Goal: Information Seeking & Learning: Learn about a topic

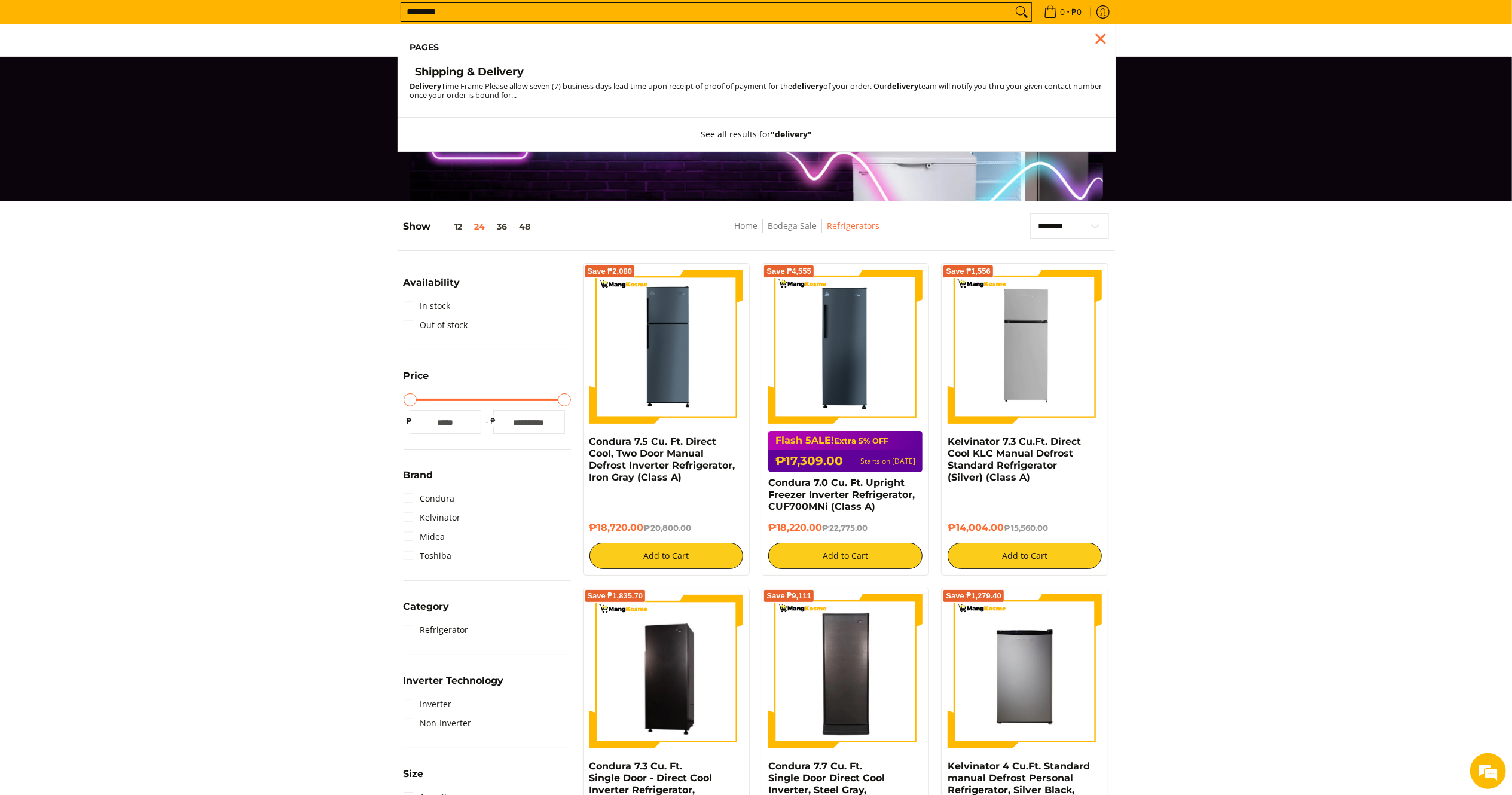
type input "********"
click at [476, 66] on h4 "Shipping & Delivery" at bounding box center [470, 72] width 109 height 13
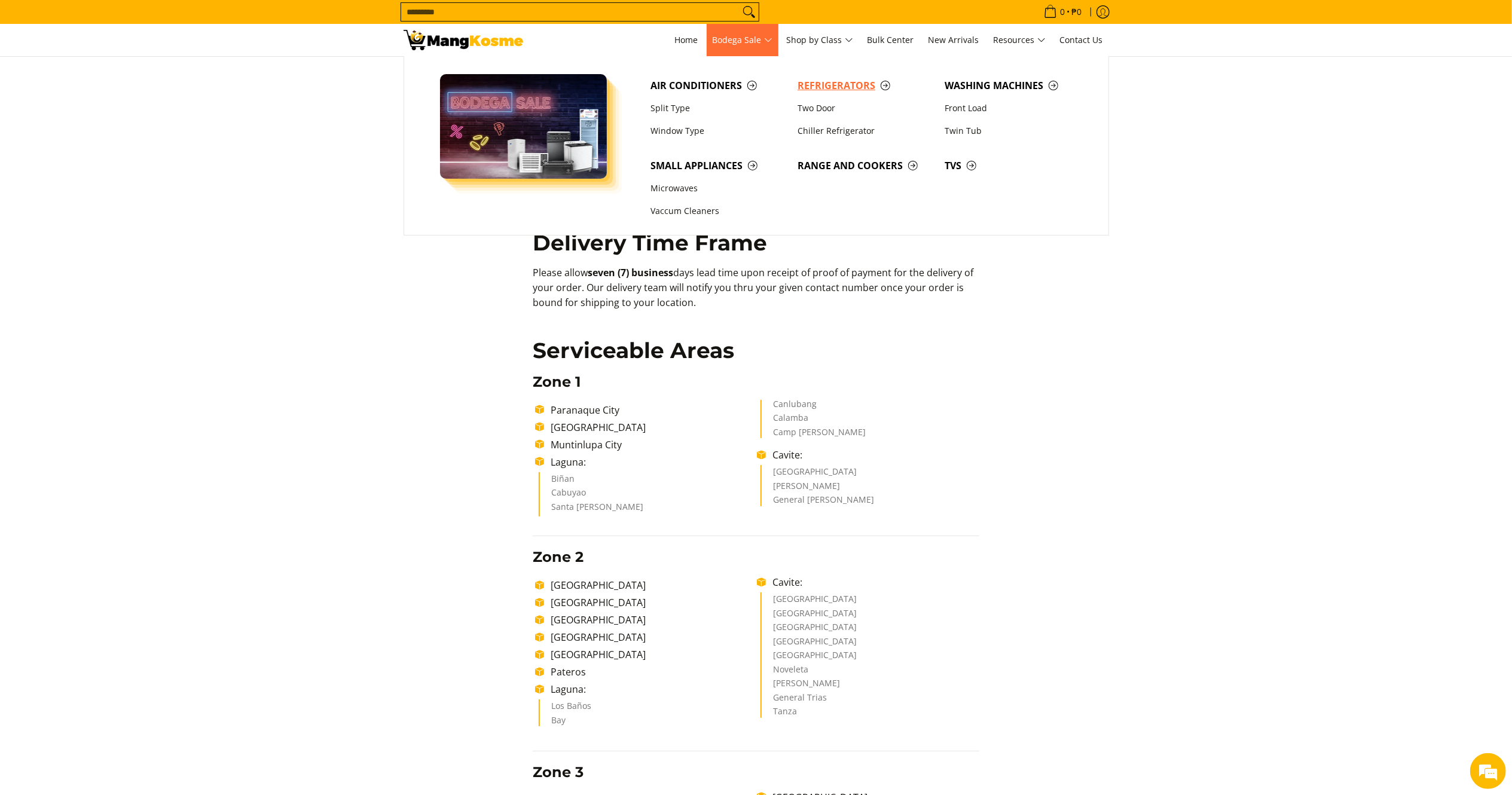
click at [826, 92] on span "Refrigerators" at bounding box center [865, 86] width 135 height 15
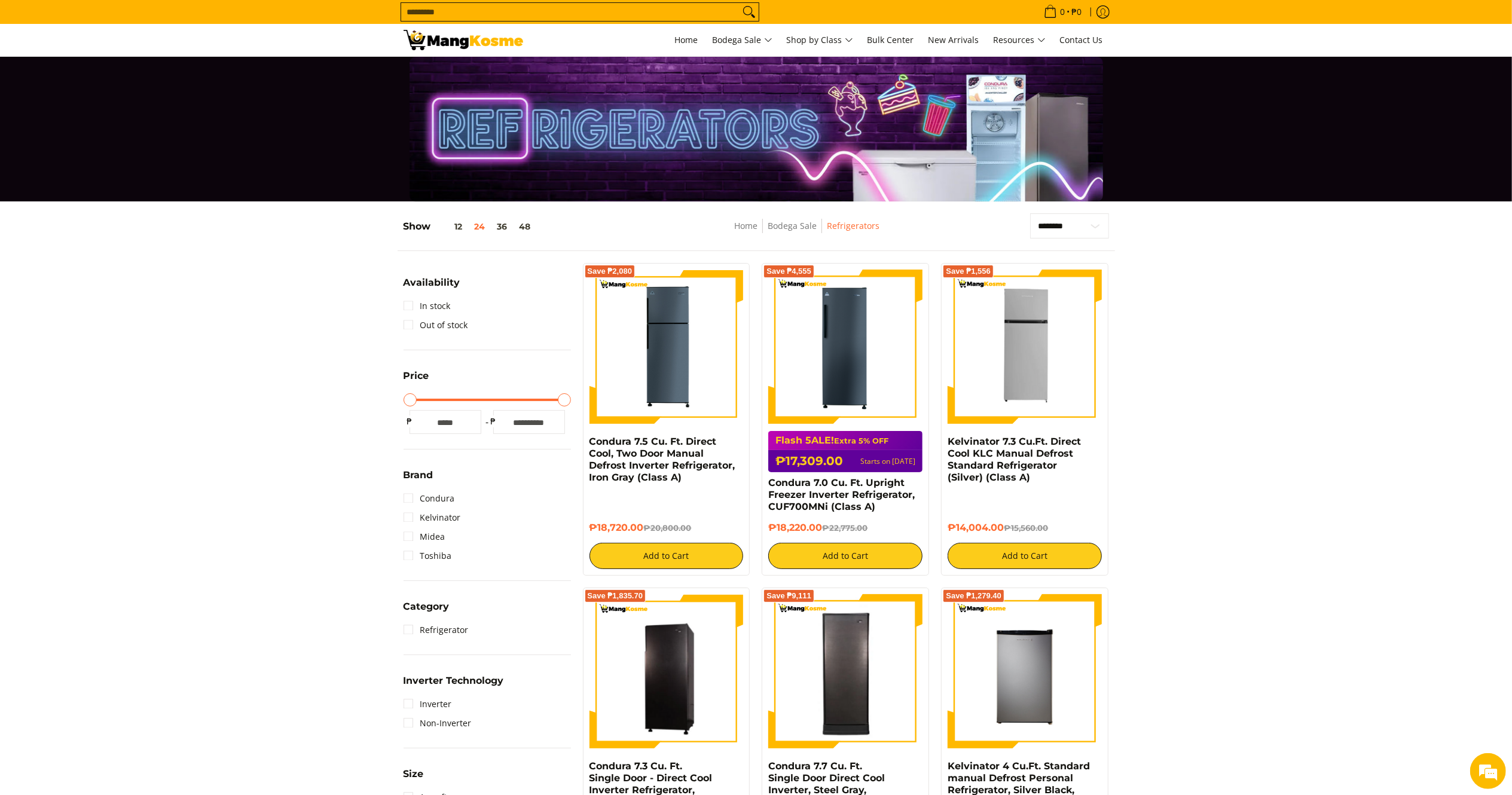
click at [479, 31] on img at bounding box center [463, 40] width 120 height 20
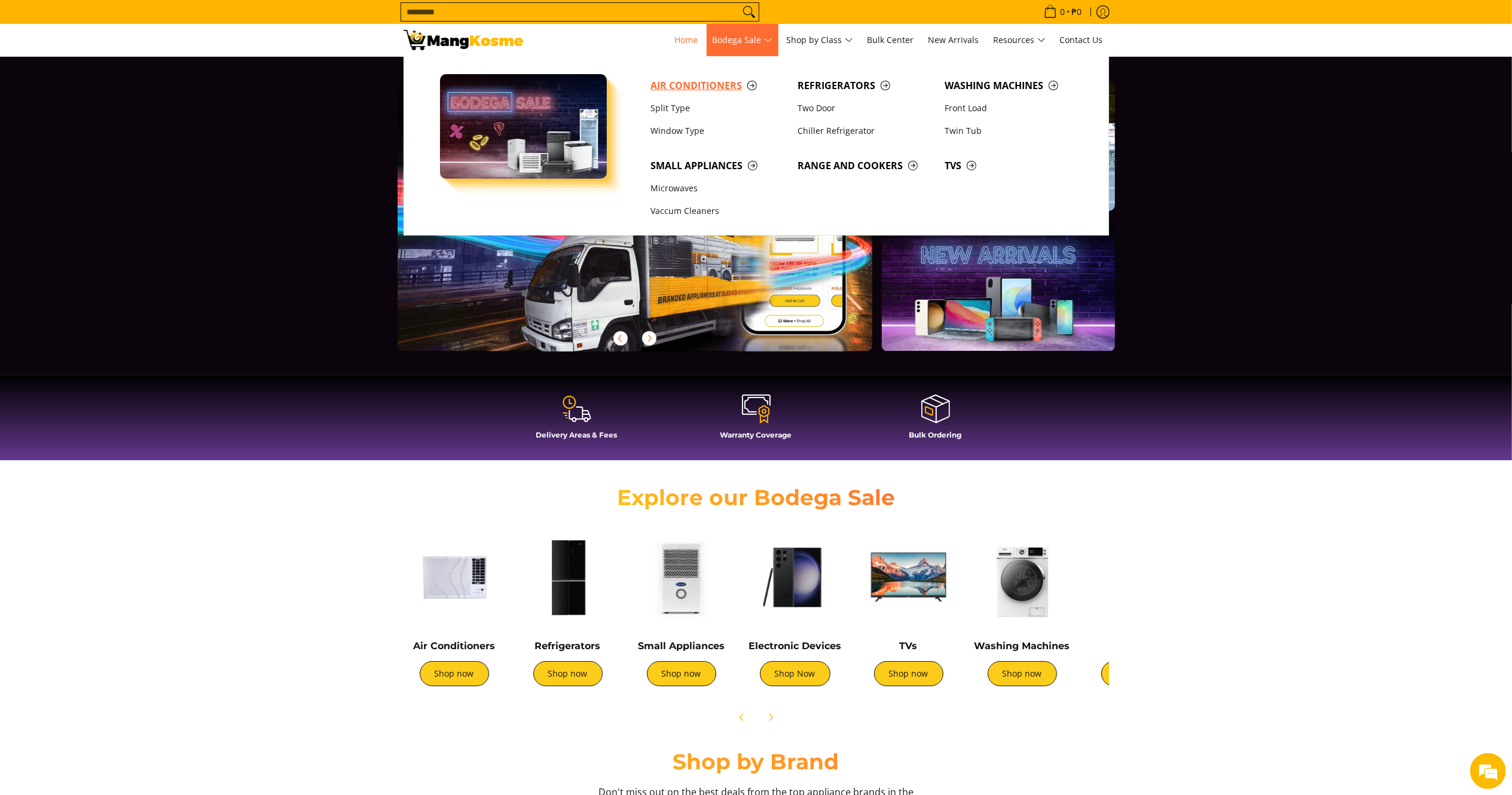
click at [699, 88] on span "Air Conditioners" at bounding box center [718, 86] width 135 height 15
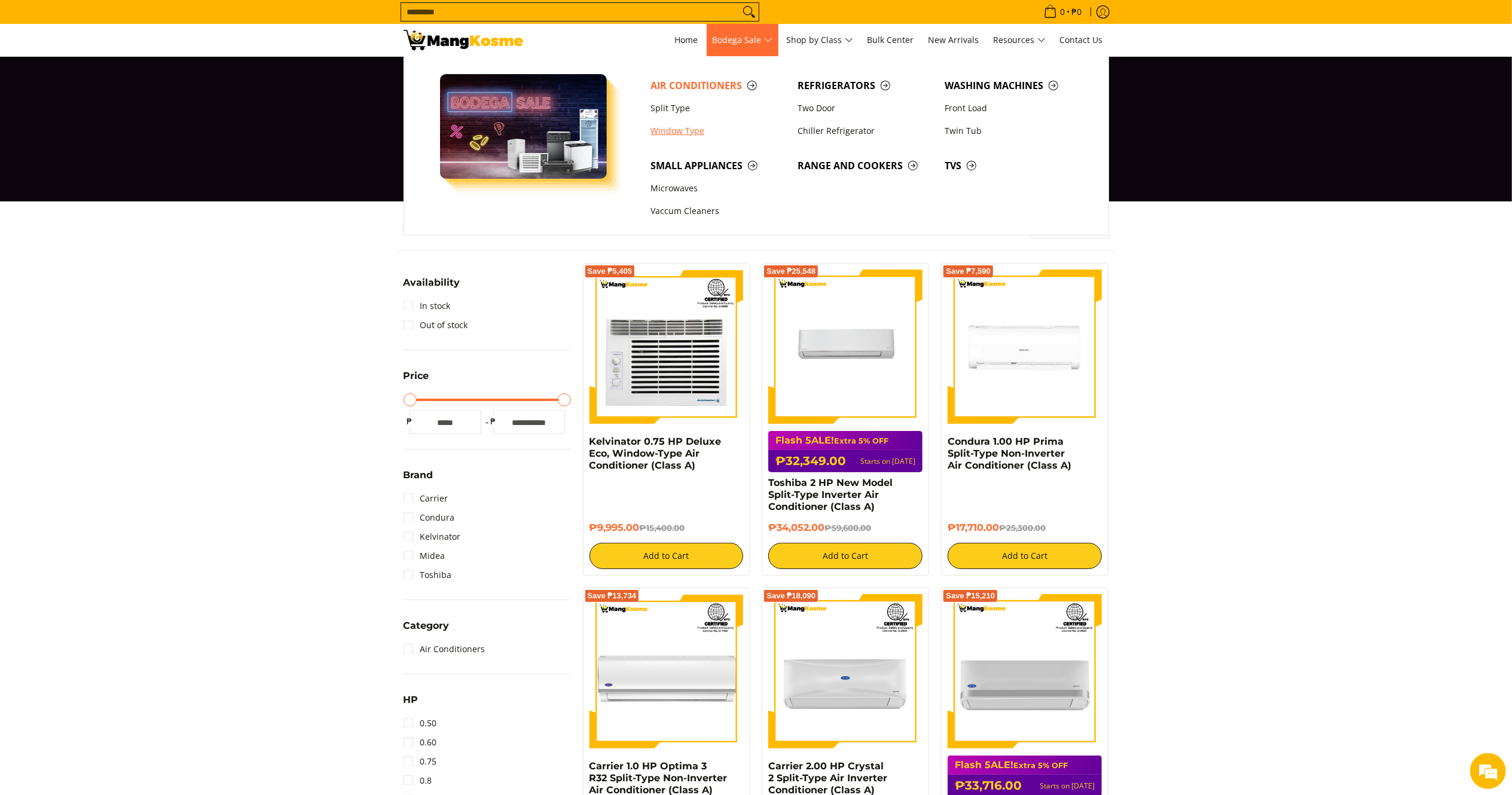
click at [695, 135] on link "Window Type" at bounding box center [718, 131] width 147 height 23
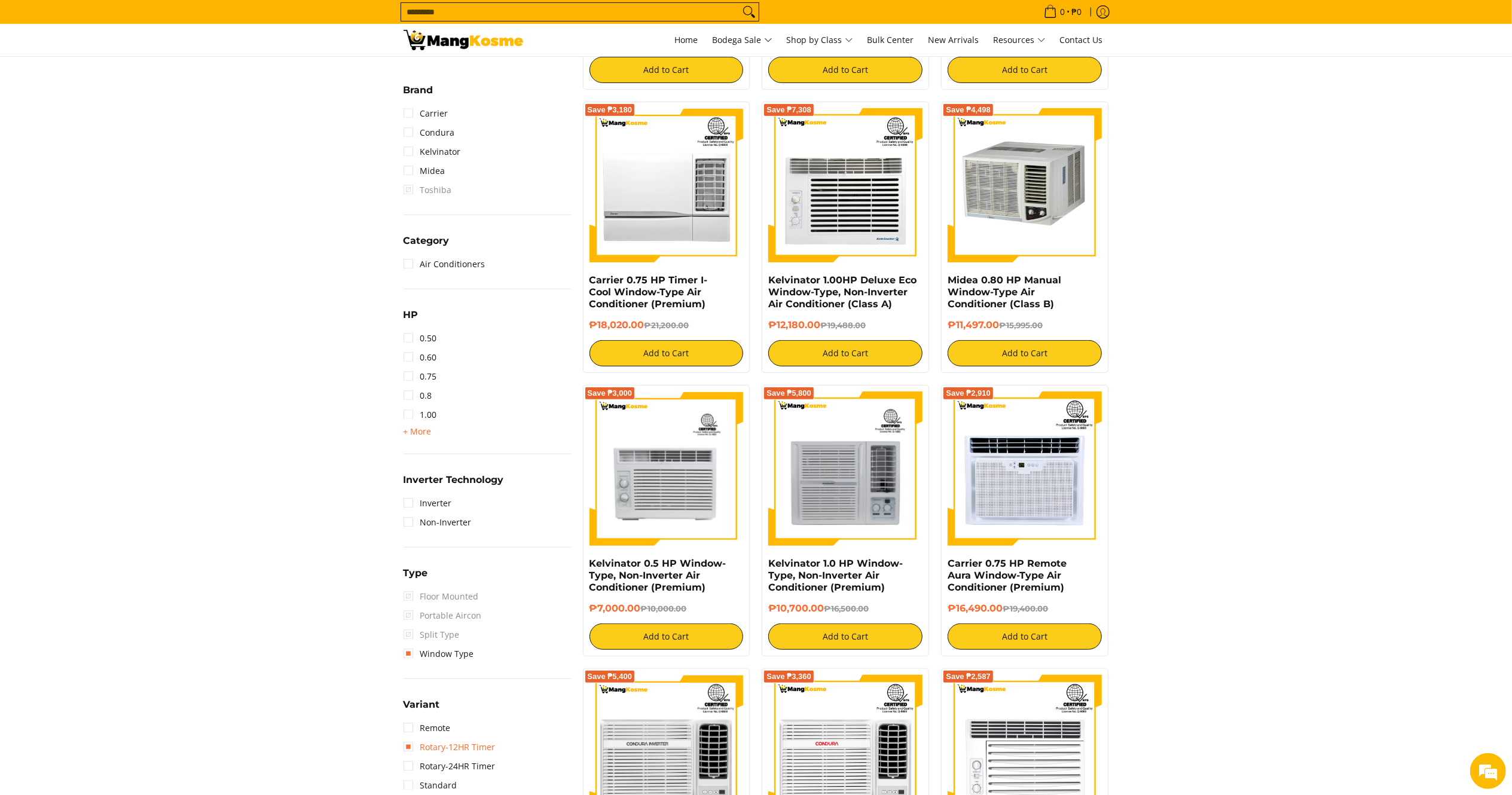
scroll to position [478, 0]
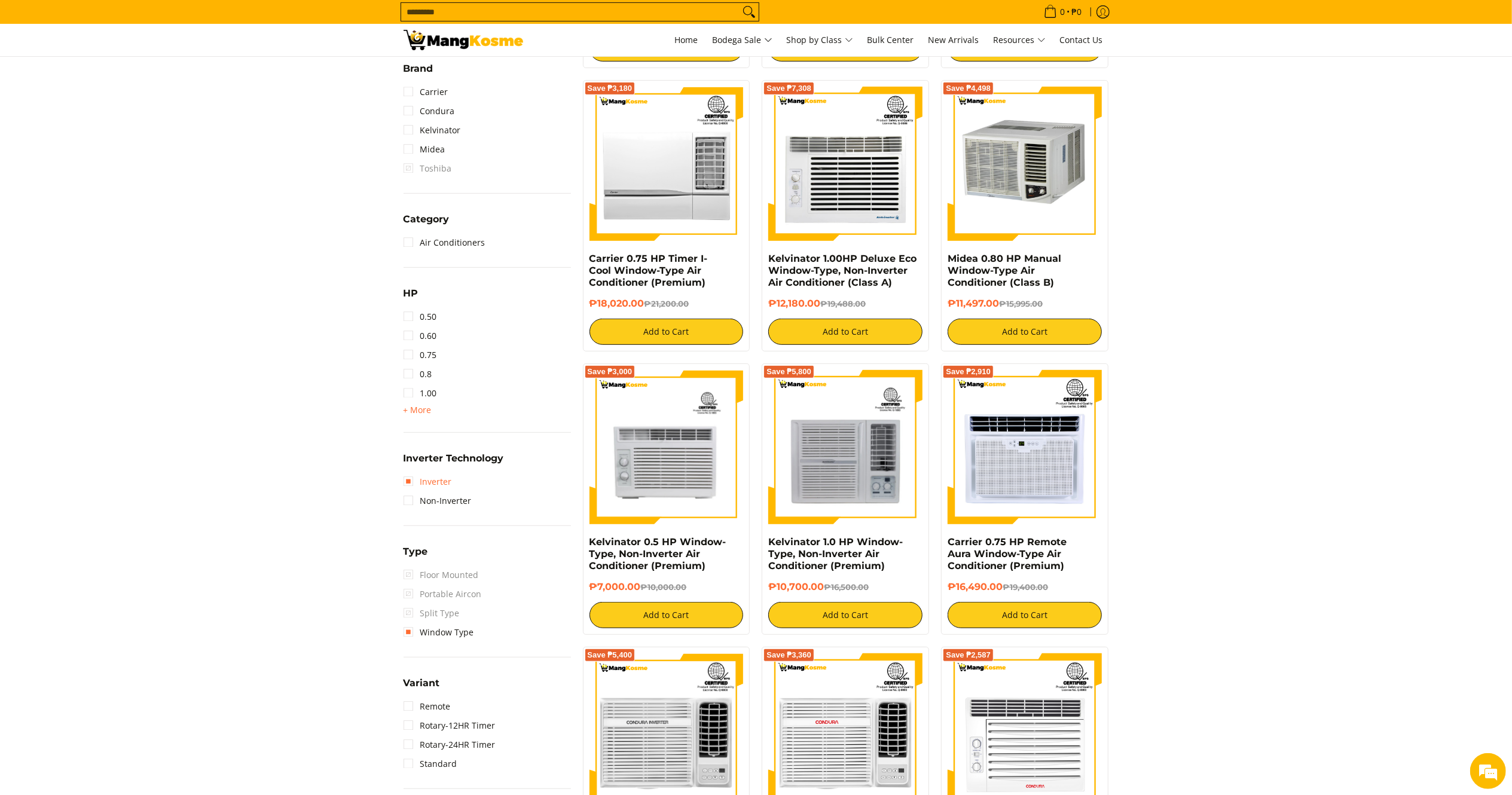
click at [435, 487] on link "Inverter" at bounding box center [428, 482] width 48 height 19
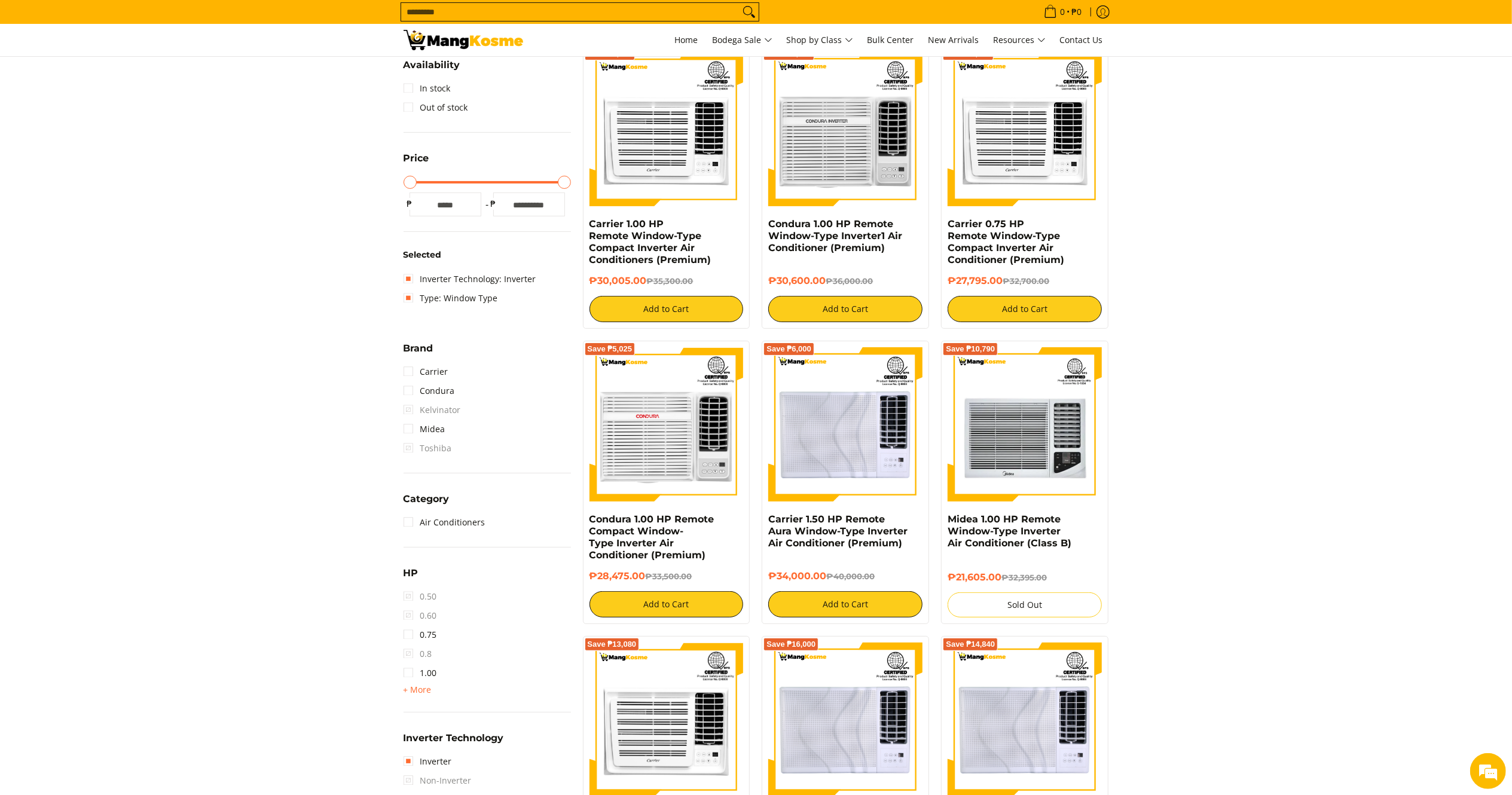
scroll to position [156, 0]
